Goal: Find contact information: Find contact information

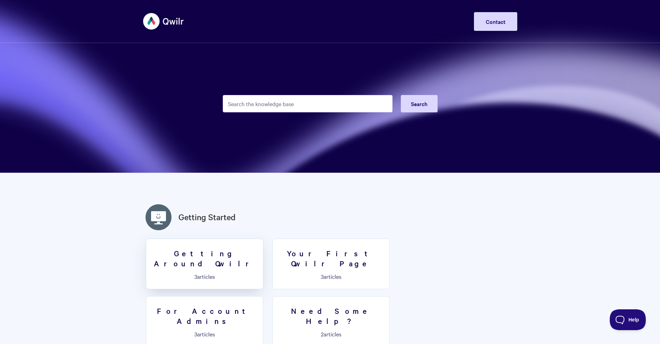
click at [217, 261] on link "Getting Around Qwilr 3 articles" at bounding box center [204, 263] width 117 height 51
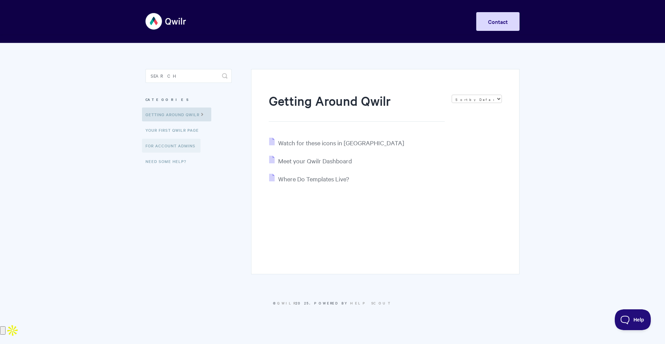
click at [187, 144] on link "For Account Admins" at bounding box center [171, 146] width 59 height 14
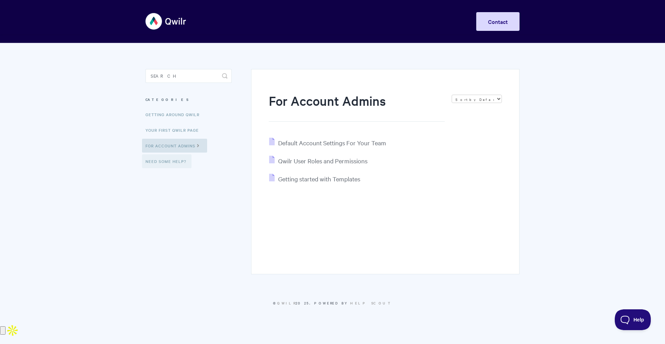
click at [187, 160] on link "Need Some Help?" at bounding box center [167, 161] width 50 height 14
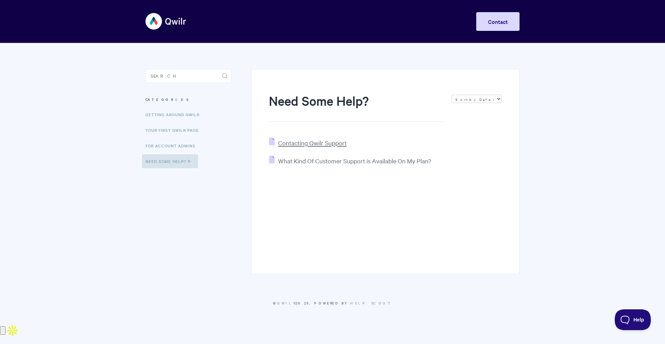
click at [287, 143] on span "Contacting Qwilr Support" at bounding box center [312, 143] width 69 height 8
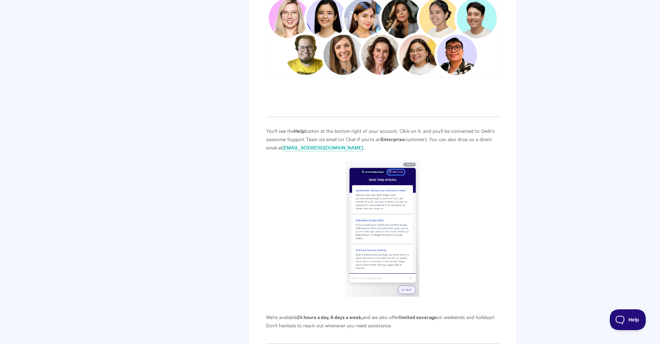
scroll to position [187, 0]
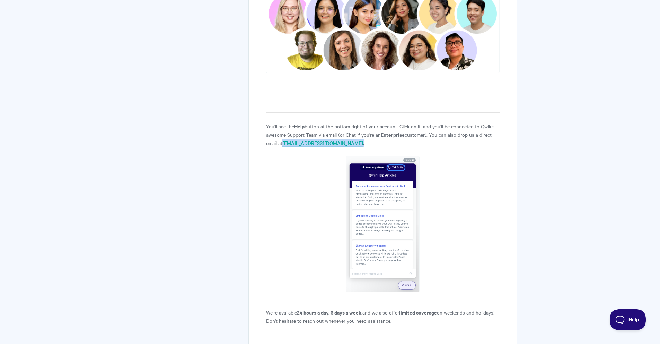
drag, startPoint x: 324, startPoint y: 143, endPoint x: 286, endPoint y: 143, distance: 38.5
click at [286, 143] on p "You'll see the Help button at the bottom right of your account. Click on it, an…" at bounding box center [382, 134] width 233 height 25
drag, startPoint x: 325, startPoint y: 143, endPoint x: 314, endPoint y: 144, distance: 10.7
click at [325, 143] on p "You'll see the Help button at the bottom right of your account. Click on it, an…" at bounding box center [382, 134] width 233 height 25
drag, startPoint x: 318, startPoint y: 143, endPoint x: 284, endPoint y: 143, distance: 34.3
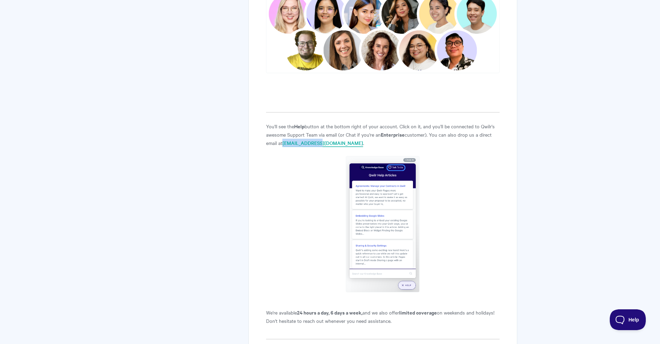
click at [284, 143] on p "You'll see the Help button at the bottom right of your account. Click on it, an…" at bounding box center [382, 134] width 233 height 25
copy link "[EMAIL_ADDRESS][DOMAIN_NAME]"
